Goal: Task Accomplishment & Management: Manage account settings

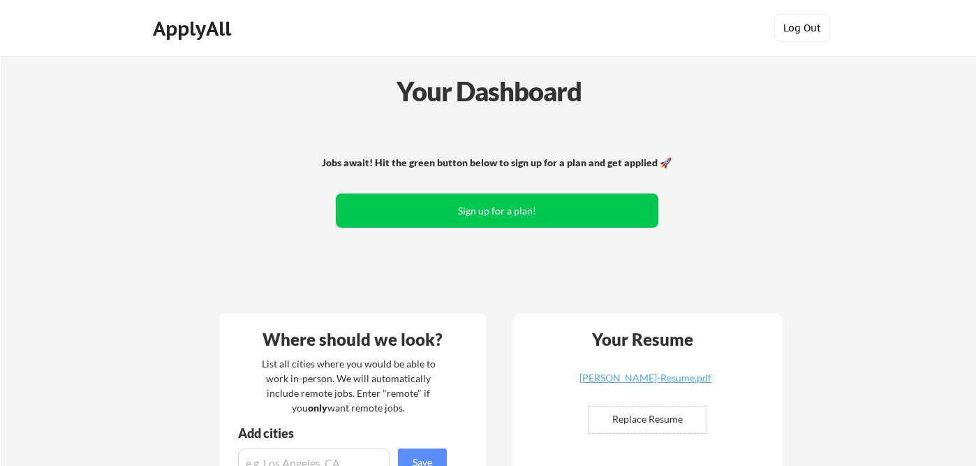
click at [791, 32] on button "Log Out" at bounding box center [802, 28] width 56 height 28
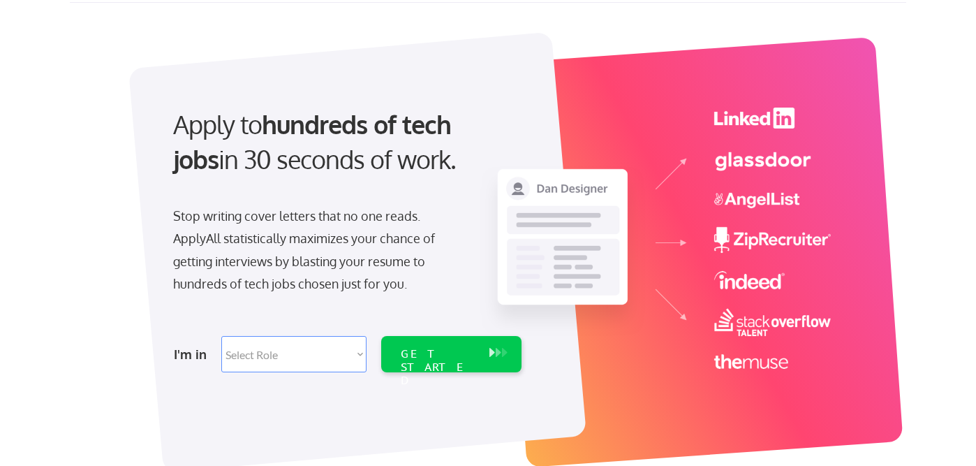
scroll to position [54, 0]
